Goal: Task Accomplishment & Management: Use online tool/utility

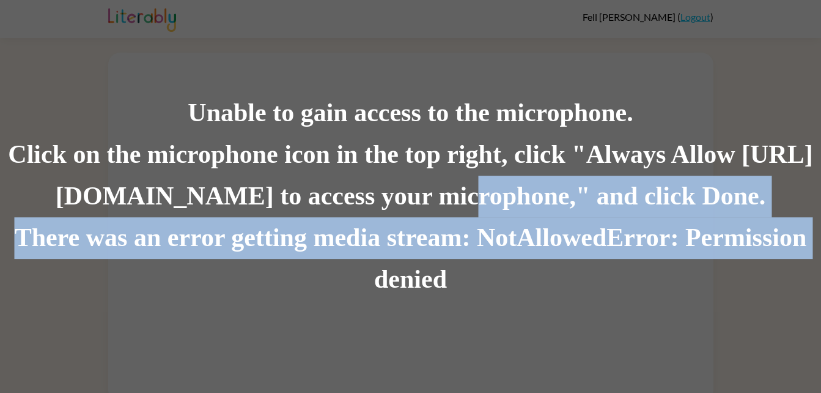
drag, startPoint x: 242, startPoint y: 295, endPoint x: 449, endPoint y: 176, distance: 239.2
click at [449, 176] on div "Unable to gain access to the microphone. Click on the microphone icon in the to…" at bounding box center [410, 196] width 821 height 208
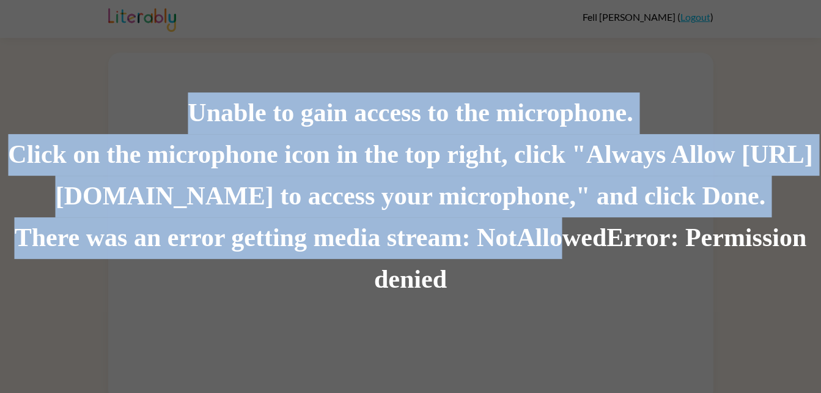
drag, startPoint x: 363, startPoint y: 319, endPoint x: 577, endPoint y: 248, distance: 225.3
click at [577, 248] on div "Unable to gain access to the microphone. Click on the microphone icon in the to…" at bounding box center [410, 196] width 821 height 393
click at [434, 233] on div "There was an error getting media stream: NotAllowedError: Permission denied" at bounding box center [410, 258] width 821 height 83
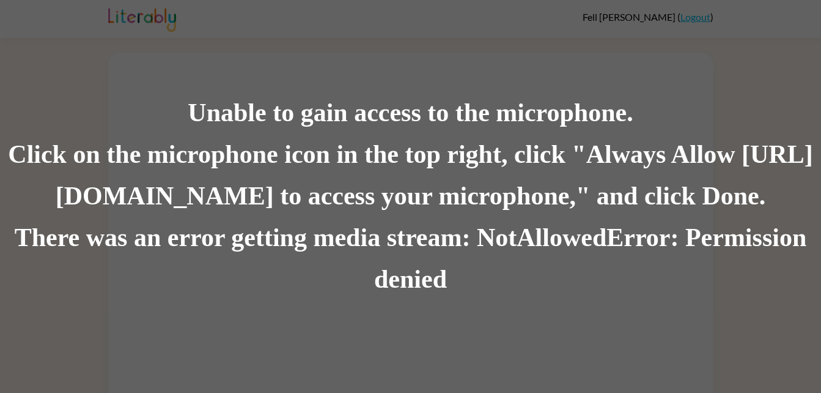
click at [364, 207] on div "Click on the microphone icon in the top right, click "Always Allow [URL][DOMAIN…" at bounding box center [410, 175] width 821 height 83
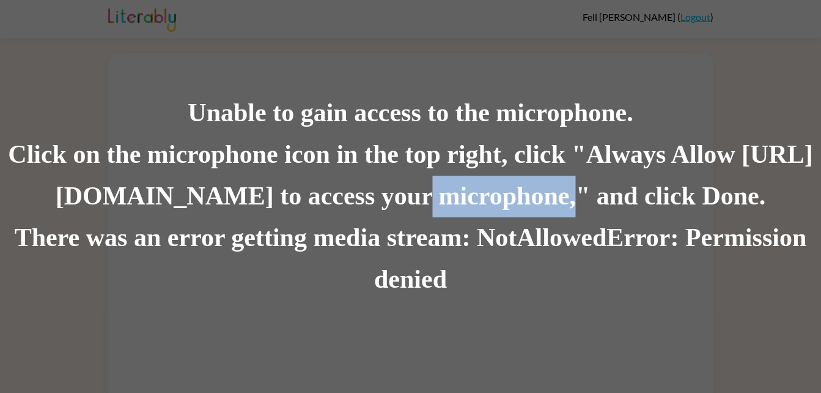
drag, startPoint x: 398, startPoint y: 199, endPoint x: 543, endPoint y: 177, distance: 147.2
click at [543, 177] on div "Click on the microphone icon in the top right, click "Always Allow [URL][DOMAIN…" at bounding box center [410, 175] width 821 height 83
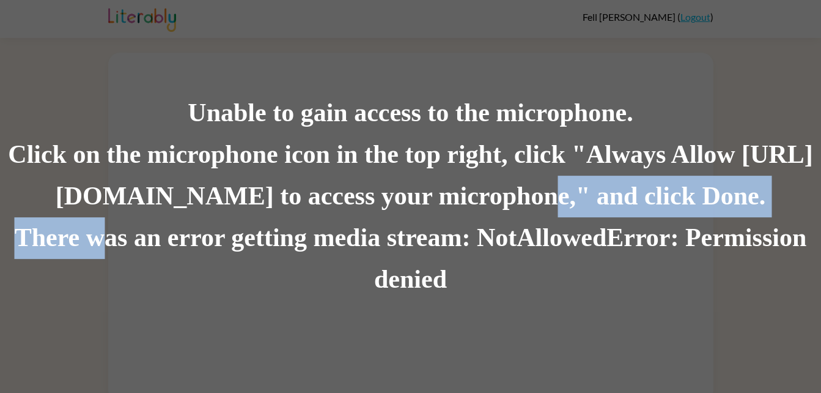
drag, startPoint x: 97, startPoint y: 241, endPoint x: 521, endPoint y: 200, distance: 426.4
click at [521, 200] on div "Unable to gain access to the microphone. Click on the microphone icon in the to…" at bounding box center [410, 196] width 821 height 208
click at [632, 196] on div "Click on the microphone icon in the top right, click "Always Allow [URL][DOMAIN…" at bounding box center [410, 175] width 821 height 83
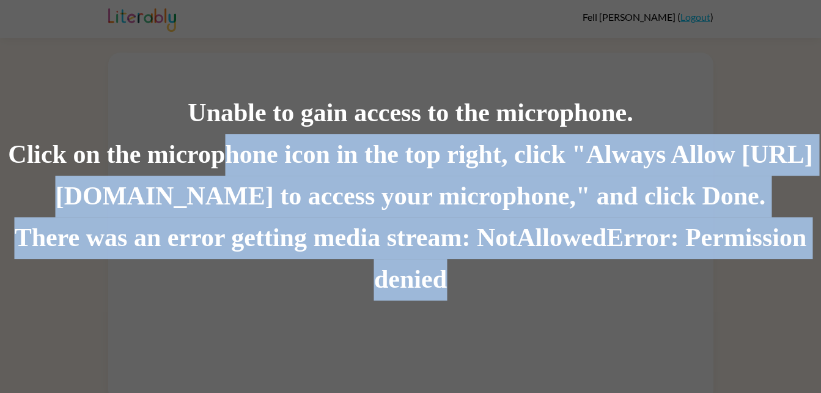
drag, startPoint x: 259, startPoint y: 155, endPoint x: 830, endPoint y: 149, distance: 570.7
click at [821, 149] on html "Fell Marshall ( Logout ) Unable to gain access to the microphone. Click on the …" at bounding box center [410, 201] width 821 height 402
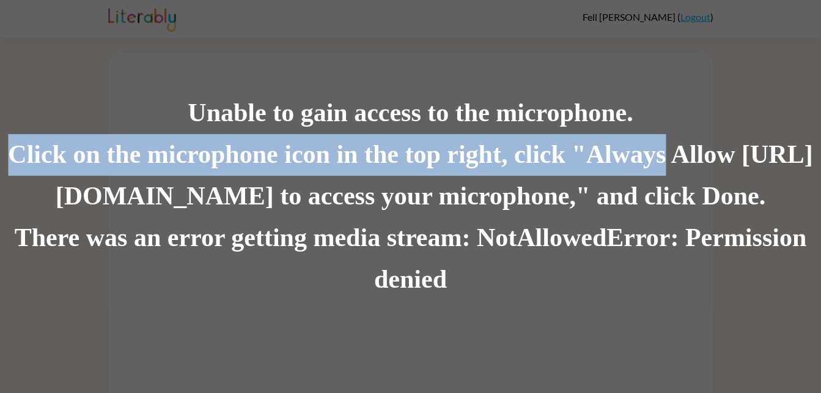
drag, startPoint x: 48, startPoint y: 154, endPoint x: 705, endPoint y: 144, distance: 657.0
click at [705, 144] on div "Click on the microphone icon in the top right, click "Always Allow [URL][DOMAIN…" at bounding box center [410, 175] width 821 height 83
drag, startPoint x: 15, startPoint y: 231, endPoint x: 754, endPoint y: 197, distance: 739.6
click at [754, 197] on div "Unable to gain access to the microphone. Click on the microphone icon in the to…" at bounding box center [410, 196] width 821 height 208
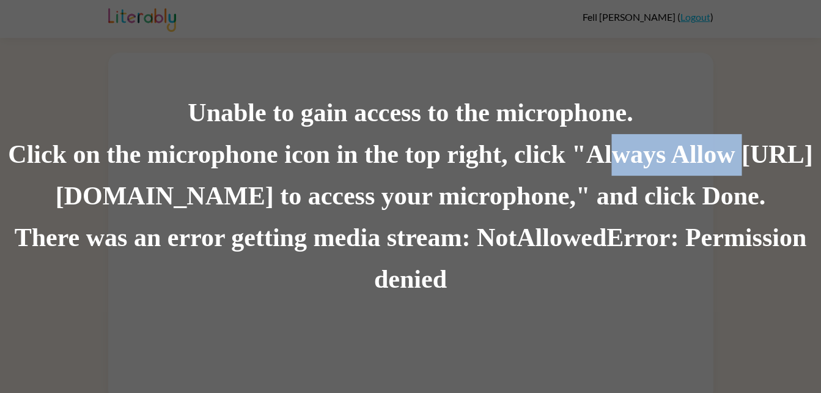
drag, startPoint x: 0, startPoint y: 179, endPoint x: 642, endPoint y: 177, distance: 642.2
click at [642, 177] on div "Click on the microphone icon in the top right, click "Always Allow [URL][DOMAIN…" at bounding box center [410, 175] width 821 height 83
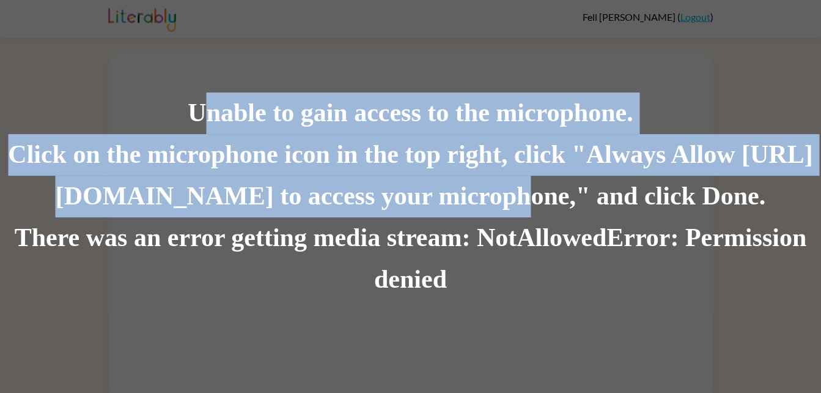
drag, startPoint x: 189, startPoint y: 108, endPoint x: 497, endPoint y: 197, distance: 320.8
click at [497, 197] on div "Unable to gain access to the microphone. Click on the microphone icon in the to…" at bounding box center [410, 196] width 821 height 208
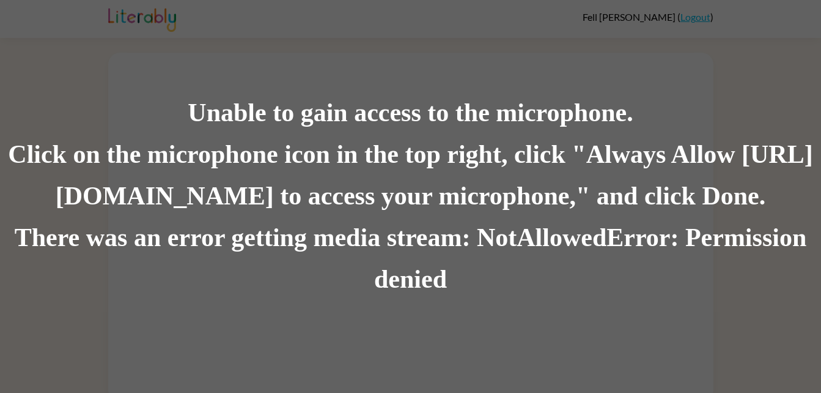
drag, startPoint x: 497, startPoint y: 197, endPoint x: 494, endPoint y: 237, distance: 39.9
click at [494, 237] on div "There was an error getting media stream: NotAllowedError: Permission denied" at bounding box center [410, 258] width 821 height 83
drag, startPoint x: 494, startPoint y: 237, endPoint x: 382, endPoint y: 199, distance: 117.6
click at [382, 199] on div "Click on the microphone icon in the top right, click "Always Allow [URL][DOMAIN…" at bounding box center [410, 175] width 821 height 83
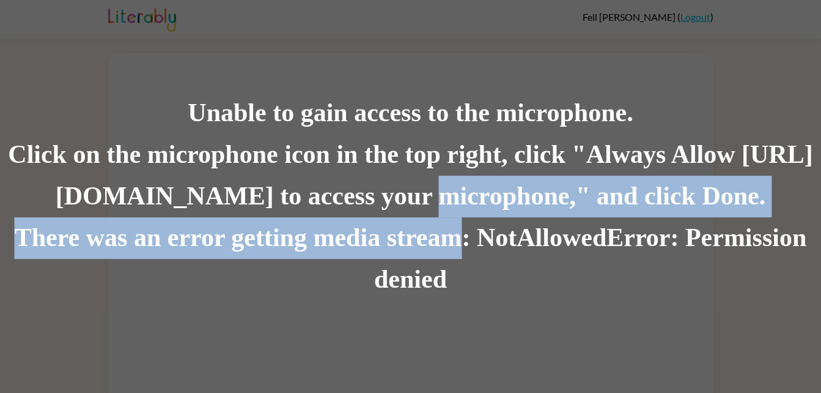
drag, startPoint x: 409, startPoint y: 200, endPoint x: 458, endPoint y: 234, distance: 59.7
click at [458, 234] on div "Unable to gain access to the microphone. Click on the microphone icon in the to…" at bounding box center [410, 196] width 821 height 208
drag, startPoint x: 458, startPoint y: 234, endPoint x: 425, endPoint y: 198, distance: 48.9
click at [425, 198] on div "Click on the microphone icon in the top right, click "Always Allow [URL][DOMAIN…" at bounding box center [410, 175] width 821 height 83
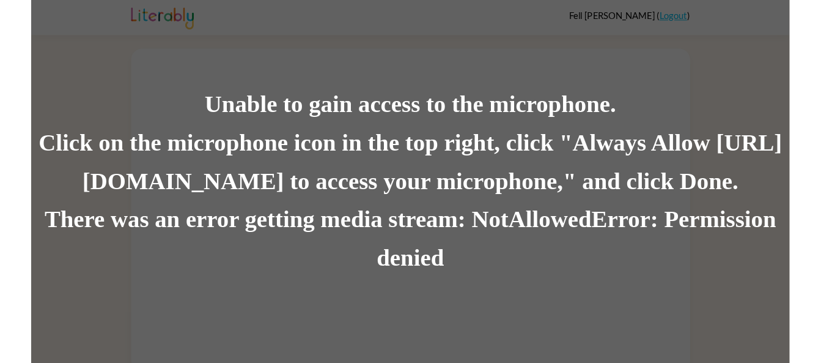
scroll to position [9, 0]
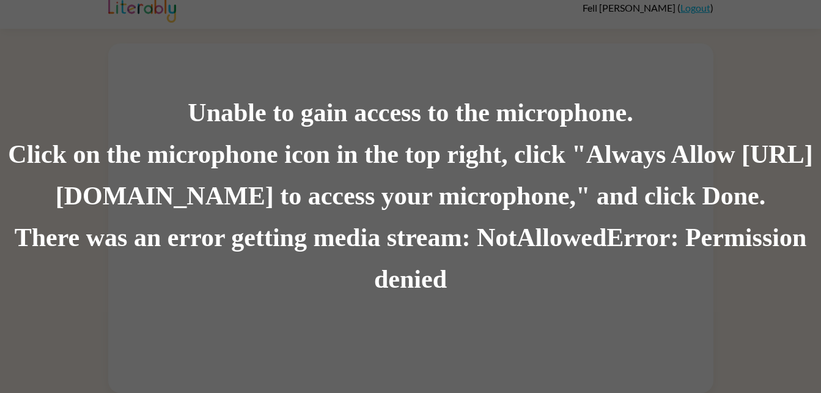
drag, startPoint x: 382, startPoint y: 341, endPoint x: 313, endPoint y: 322, distance: 71.7
click at [313, 322] on div "Unable to gain access to the microphone. Click on the microphone icon in the to…" at bounding box center [410, 196] width 821 height 393
click at [399, 257] on div "There was an error getting media stream: NotAllowedError: Permission denied" at bounding box center [410, 258] width 821 height 83
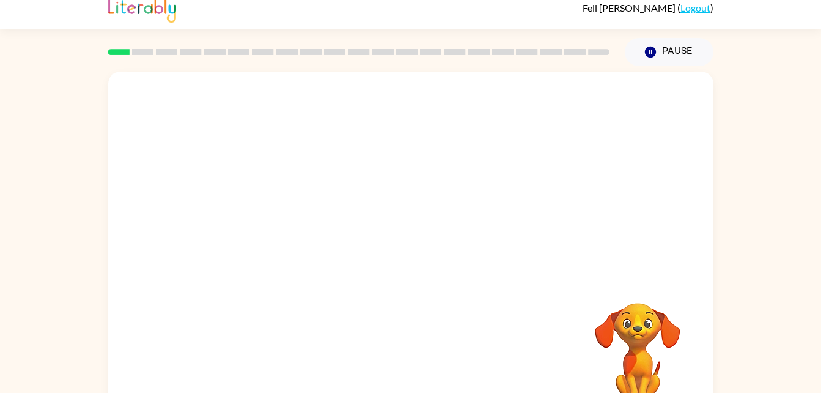
click at [420, 23] on div "Fell Marshall ( Logout )" at bounding box center [411, 10] width 606 height 38
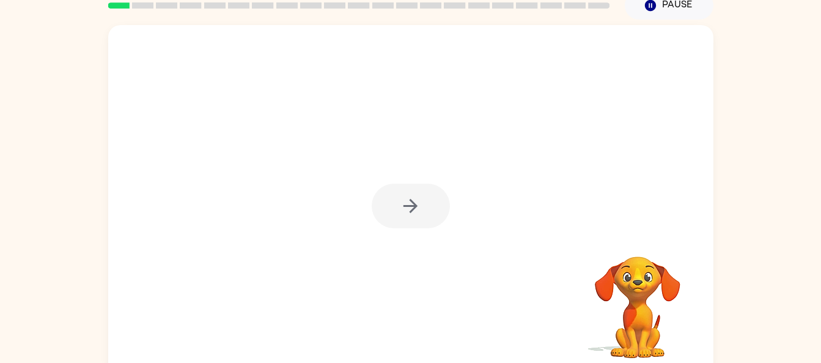
scroll to position [65, 0]
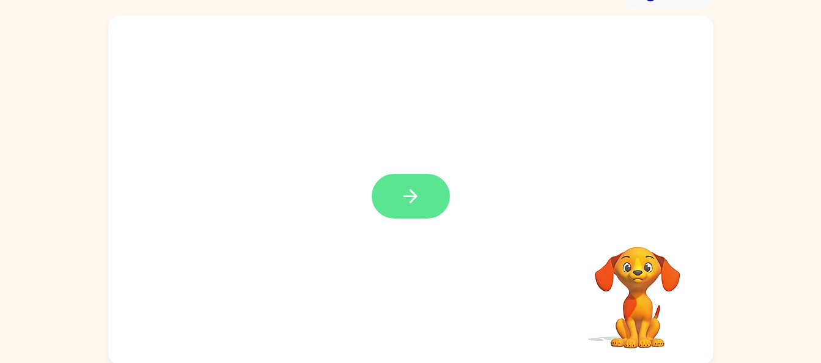
click at [407, 214] on button "button" at bounding box center [411, 196] width 78 height 45
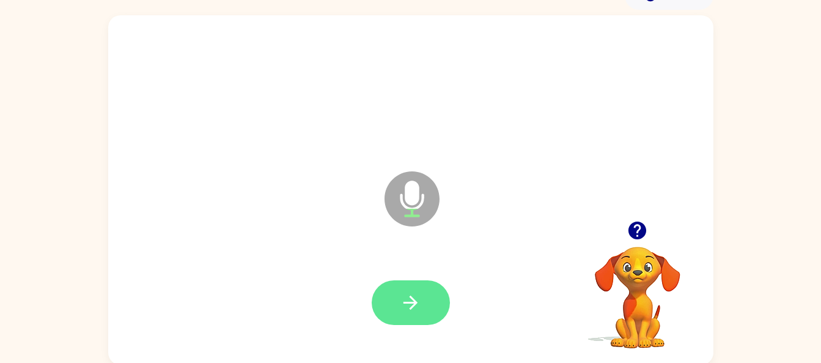
click at [418, 306] on icon "button" at bounding box center [410, 302] width 21 height 21
click at [416, 296] on icon "button" at bounding box center [410, 302] width 21 height 21
click at [424, 310] on button "button" at bounding box center [411, 302] width 78 height 45
click at [406, 295] on icon "button" at bounding box center [410, 302] width 21 height 21
click at [421, 301] on button "button" at bounding box center [411, 302] width 78 height 45
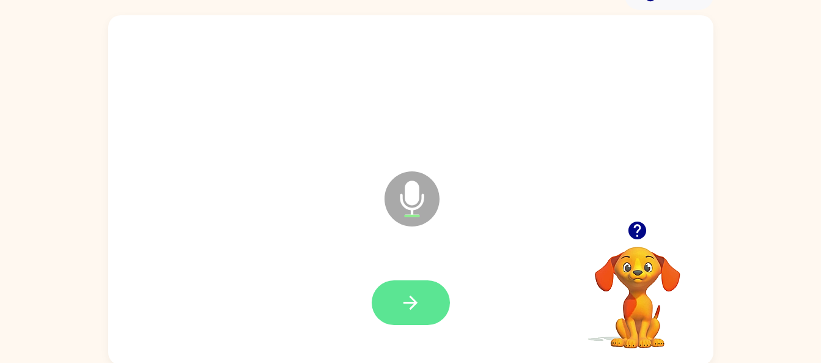
click at [425, 317] on button "button" at bounding box center [411, 302] width 78 height 45
click at [408, 306] on icon "button" at bounding box center [410, 302] width 21 height 21
click at [408, 324] on button "button" at bounding box center [411, 302] width 78 height 45
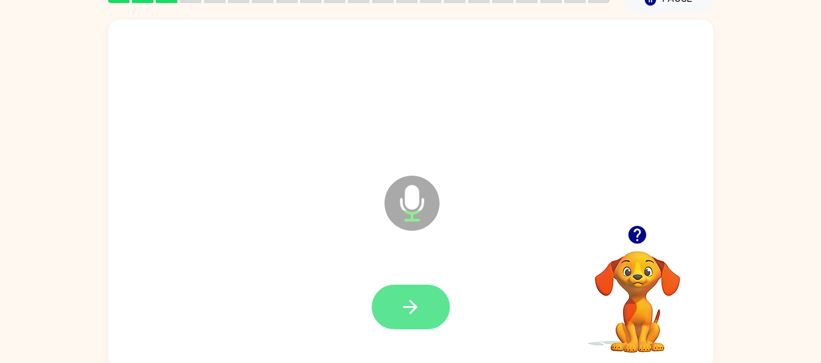
click at [432, 315] on button "button" at bounding box center [411, 306] width 78 height 45
click at [440, 288] on button "button" at bounding box center [411, 306] width 78 height 45
click at [407, 305] on icon "button" at bounding box center [410, 306] width 21 height 21
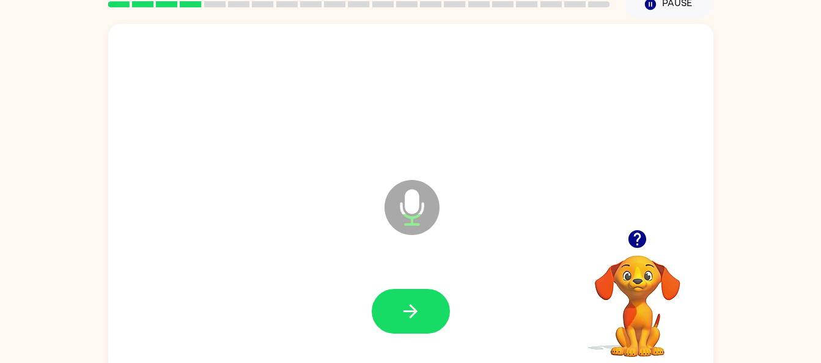
scroll to position [55, 0]
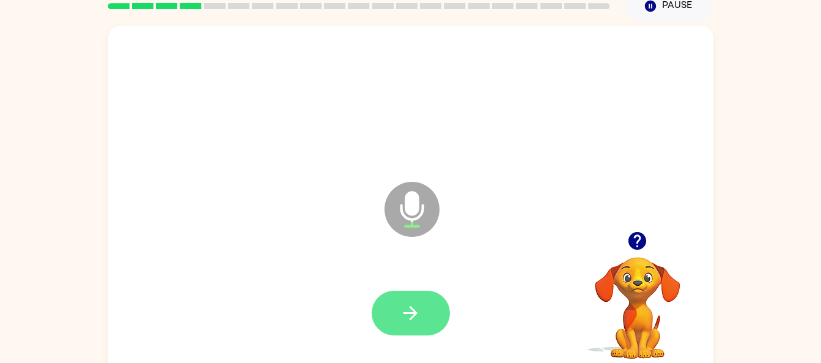
click at [429, 316] on button "button" at bounding box center [411, 313] width 78 height 45
click at [417, 319] on icon "button" at bounding box center [410, 312] width 21 height 21
click at [407, 311] on icon "button" at bounding box center [410, 312] width 21 height 21
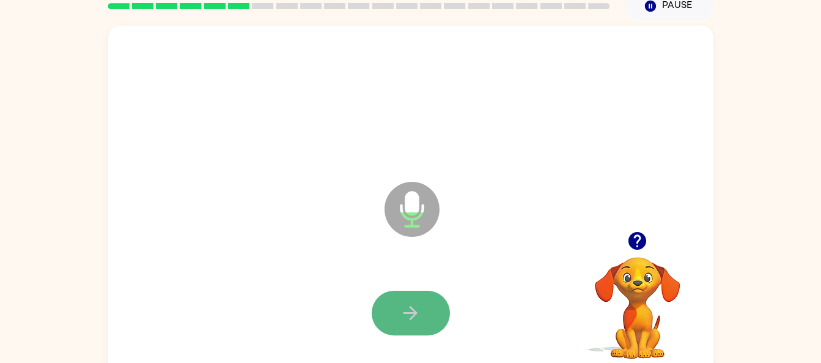
click at [405, 318] on icon "button" at bounding box center [410, 312] width 21 height 21
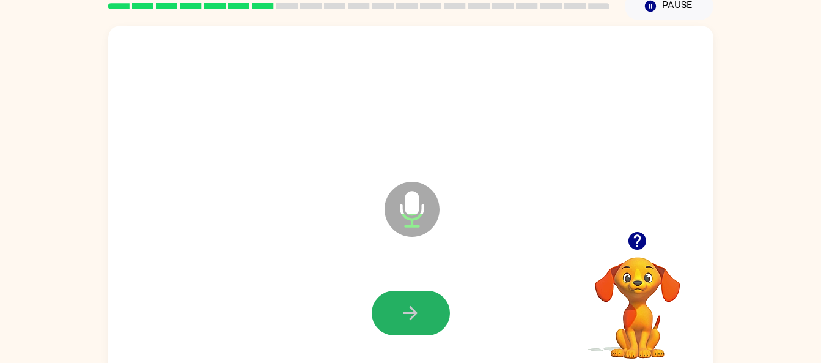
click at [405, 318] on icon "button" at bounding box center [410, 312] width 21 height 21
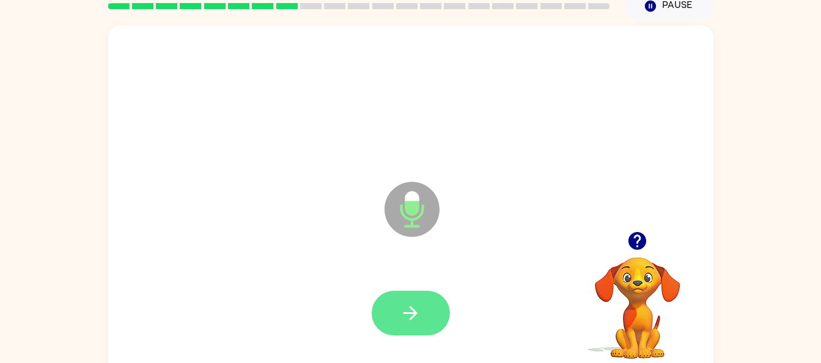
click at [405, 318] on icon "button" at bounding box center [410, 312] width 21 height 21
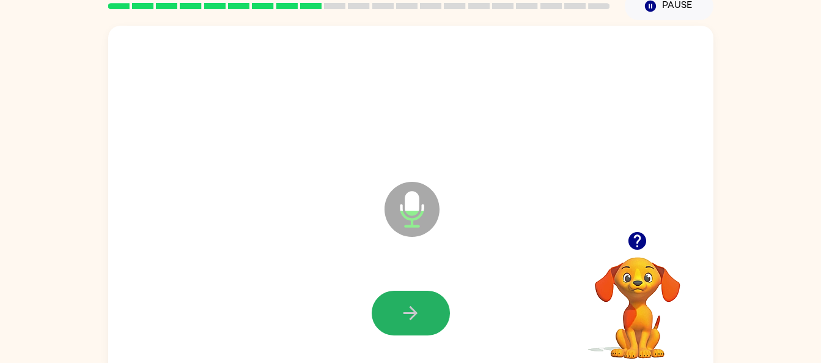
click at [405, 318] on icon "button" at bounding box center [410, 312] width 21 height 21
click at [424, 306] on button "button" at bounding box center [411, 313] width 78 height 45
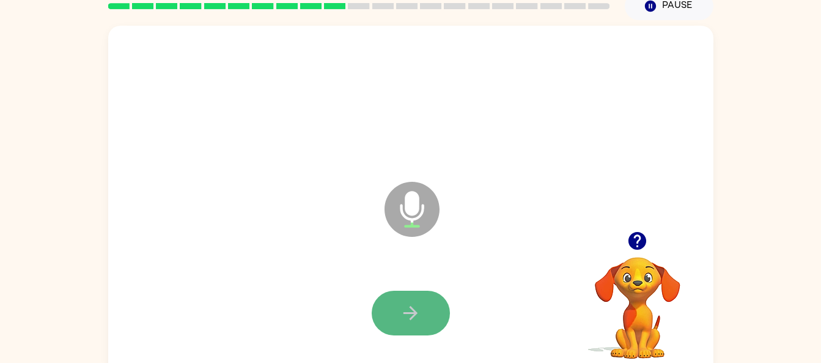
click at [418, 314] on icon "button" at bounding box center [410, 312] width 21 height 21
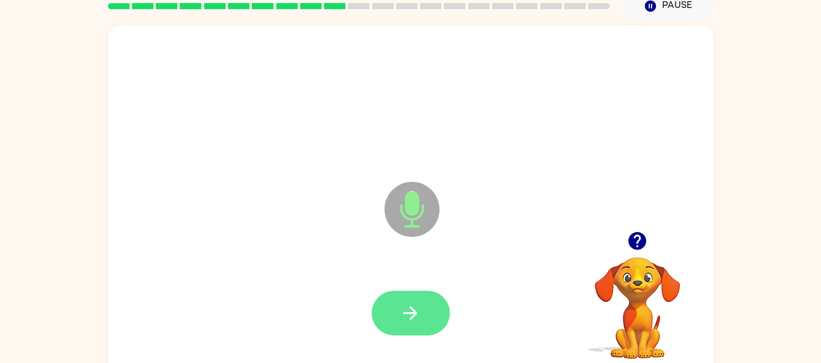
click at [417, 327] on button "button" at bounding box center [411, 313] width 78 height 45
click at [410, 301] on button "button" at bounding box center [411, 313] width 78 height 45
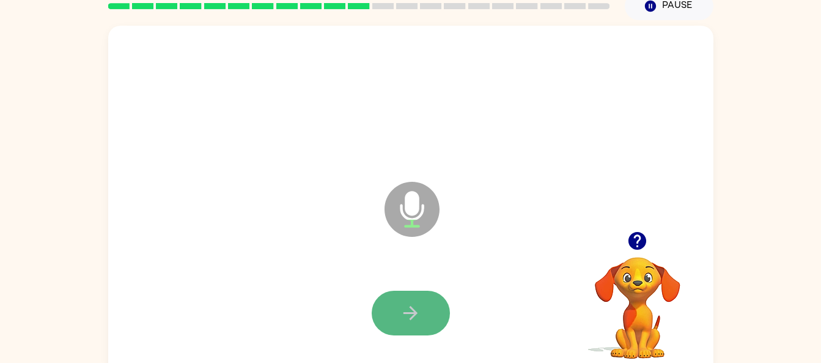
drag, startPoint x: 410, startPoint y: 308, endPoint x: 383, endPoint y: 309, distance: 26.9
click at [383, 309] on button "button" at bounding box center [411, 313] width 78 height 45
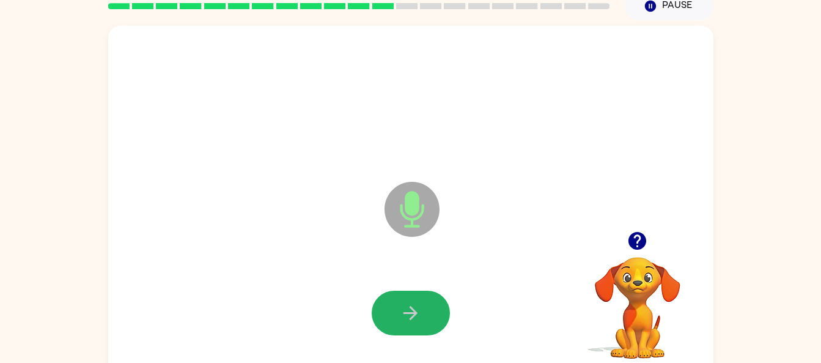
click at [383, 309] on button "button" at bounding box center [411, 313] width 78 height 45
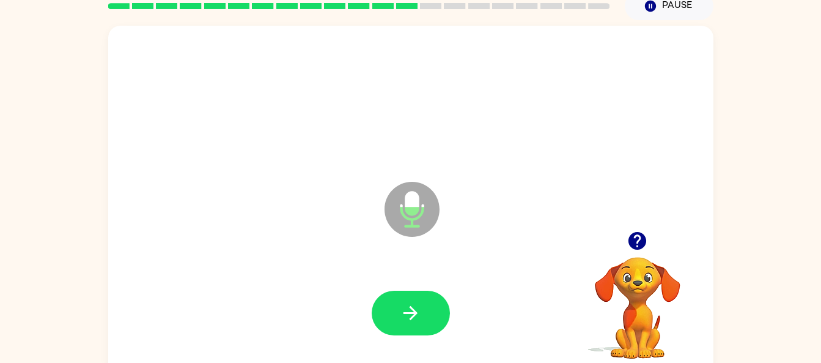
click at [383, 309] on button "button" at bounding box center [411, 313] width 78 height 45
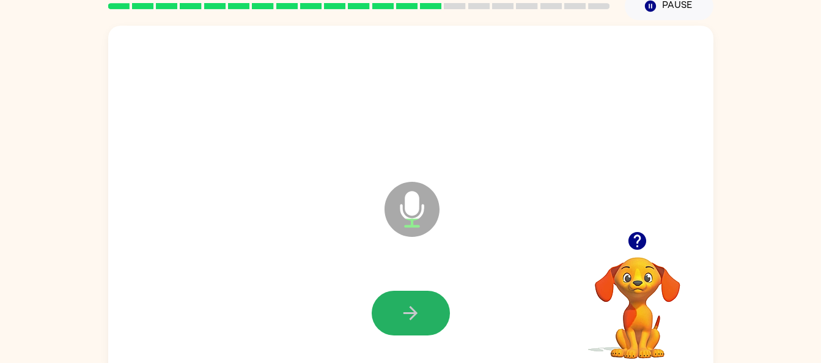
click at [383, 309] on button "button" at bounding box center [411, 313] width 78 height 45
click at [383, 305] on button "button" at bounding box center [411, 313] width 78 height 45
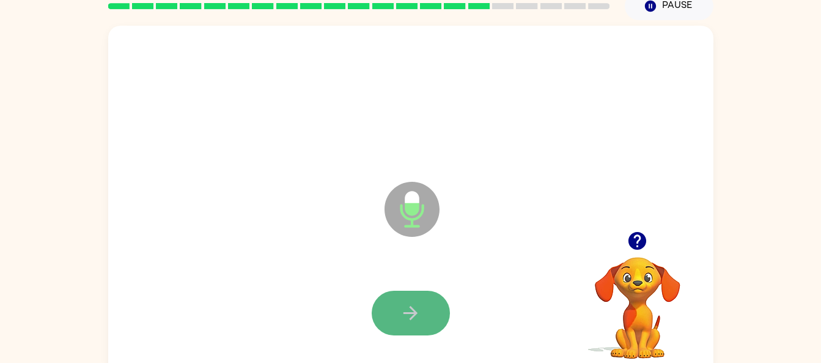
click at [383, 305] on button "button" at bounding box center [411, 313] width 78 height 45
drag, startPoint x: 386, startPoint y: 306, endPoint x: 380, endPoint y: 310, distance: 7.5
click at [380, 310] on button "button" at bounding box center [411, 313] width 78 height 45
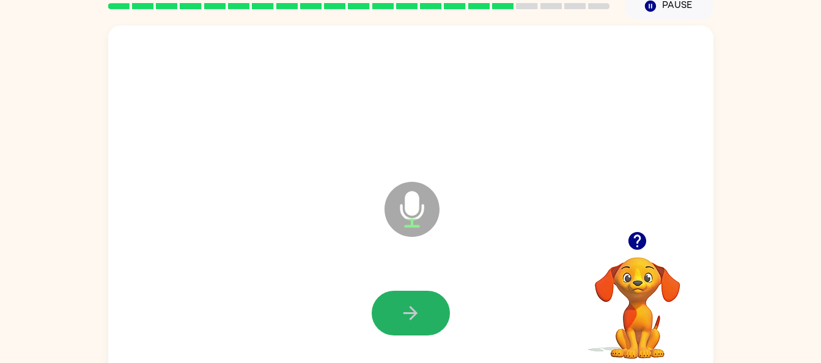
click at [410, 322] on icon "button" at bounding box center [410, 312] width 21 height 21
drag, startPoint x: 410, startPoint y: 322, endPoint x: 387, endPoint y: 322, distance: 23.2
click at [387, 322] on button "button" at bounding box center [411, 313] width 78 height 45
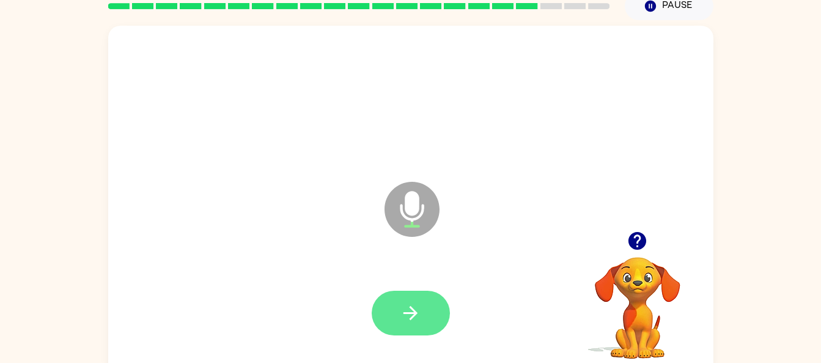
click at [387, 322] on button "button" at bounding box center [411, 313] width 78 height 45
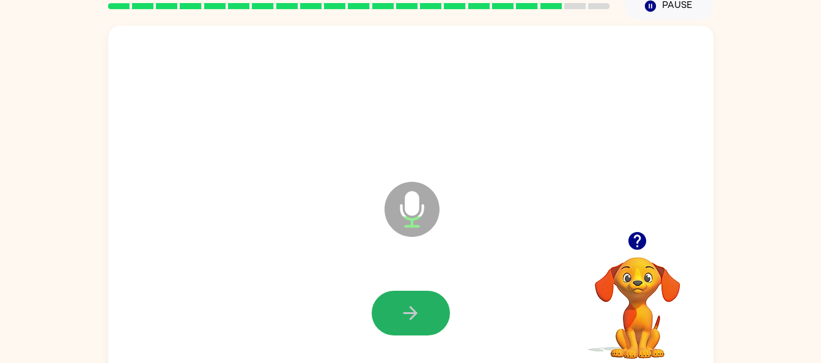
click at [387, 322] on button "button" at bounding box center [411, 313] width 78 height 45
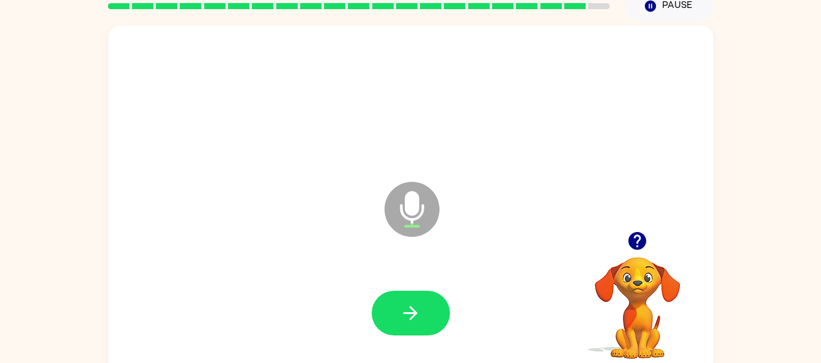
click at [387, 322] on button "button" at bounding box center [411, 313] width 78 height 45
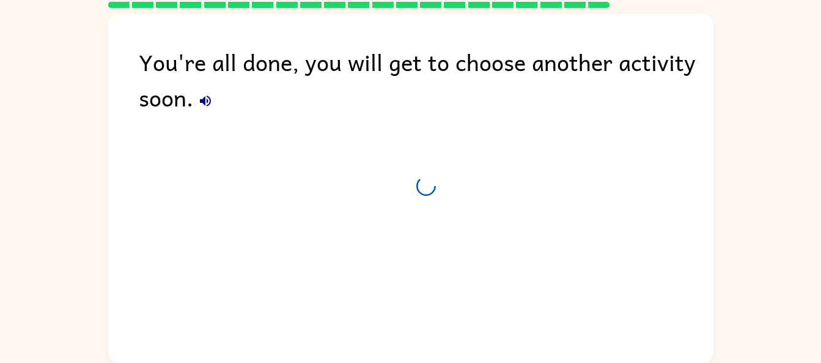
scroll to position [44, 0]
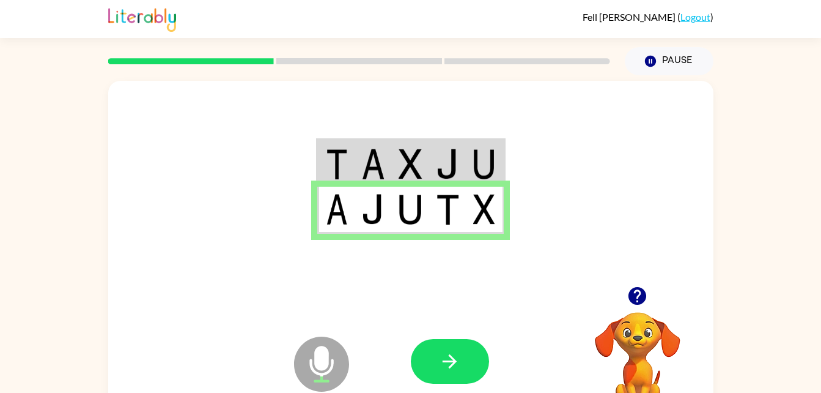
drag, startPoint x: 454, startPoint y: 373, endPoint x: 382, endPoint y: 314, distance: 93.5
click at [382, 314] on div "Microphone The Microphone is here when it is your turn to talk Your browser mus…" at bounding box center [411, 361] width 606 height 138
click at [477, 344] on button "button" at bounding box center [450, 361] width 78 height 45
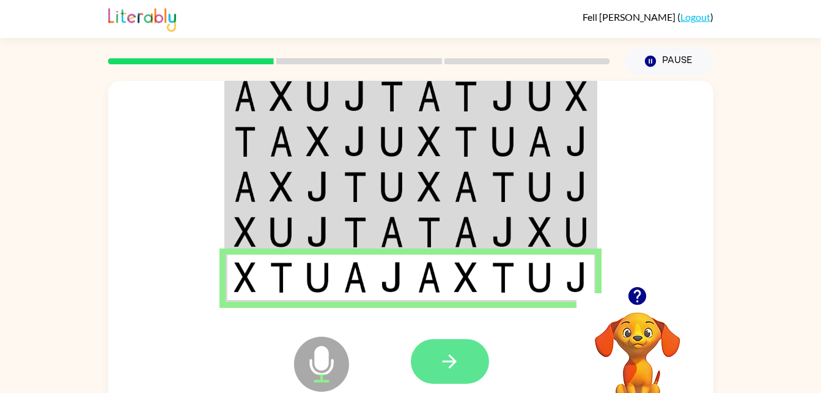
click at [463, 344] on button "button" at bounding box center [450, 361] width 78 height 45
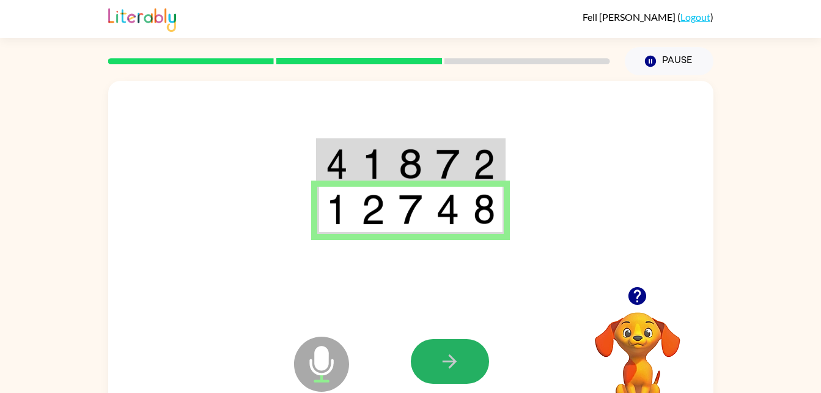
click at [463, 344] on button "button" at bounding box center [450, 361] width 78 height 45
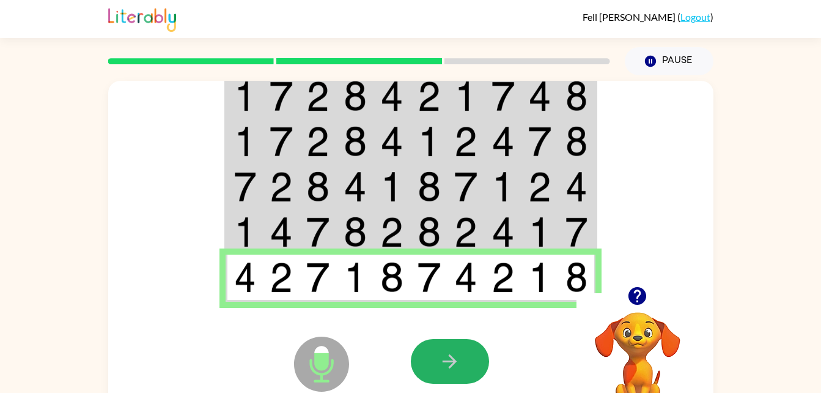
click at [463, 344] on button "button" at bounding box center [450, 361] width 78 height 45
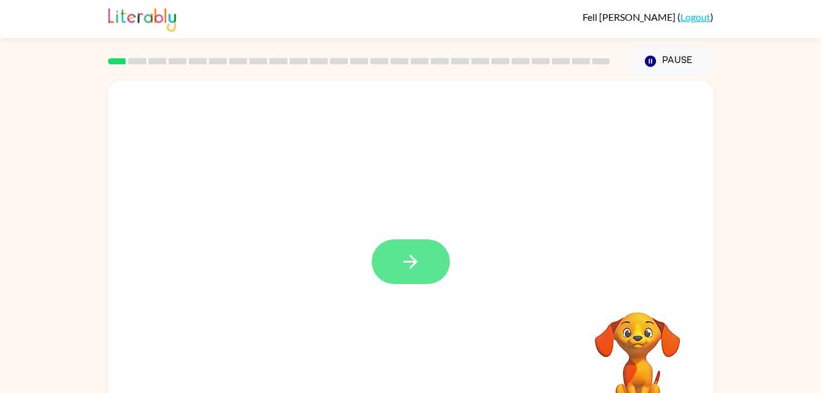
click at [424, 281] on button "button" at bounding box center [411, 261] width 78 height 45
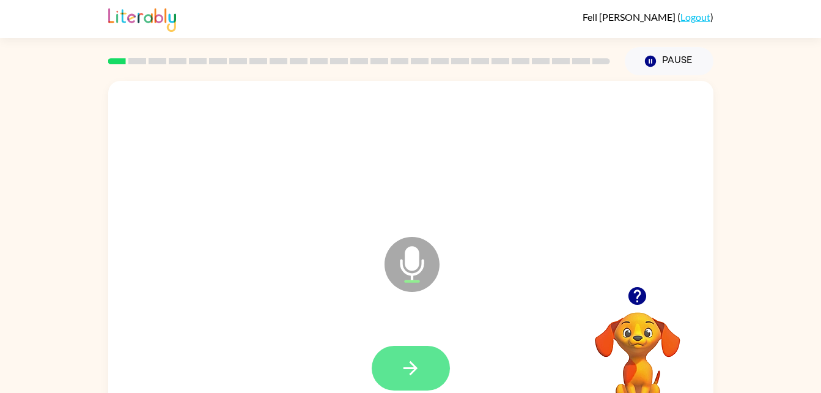
click at [423, 368] on button "button" at bounding box center [411, 368] width 78 height 45
click at [412, 390] on button "button" at bounding box center [411, 368] width 78 height 45
click at [424, 369] on button "button" at bounding box center [411, 368] width 78 height 45
click at [433, 352] on button "button" at bounding box center [411, 368] width 78 height 45
click at [417, 379] on button "button" at bounding box center [411, 368] width 78 height 45
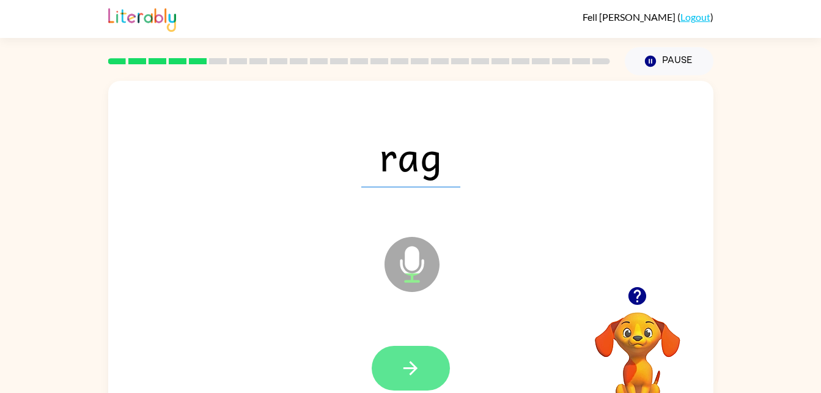
click at [407, 361] on icon "button" at bounding box center [410, 367] width 21 height 21
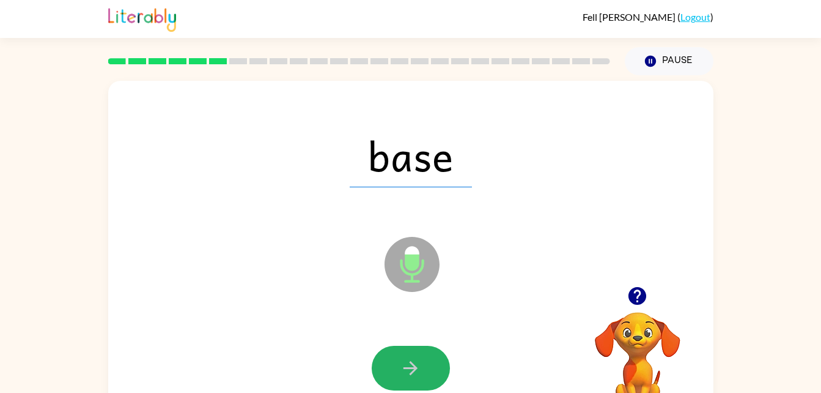
click at [407, 361] on icon "button" at bounding box center [410, 367] width 21 height 21
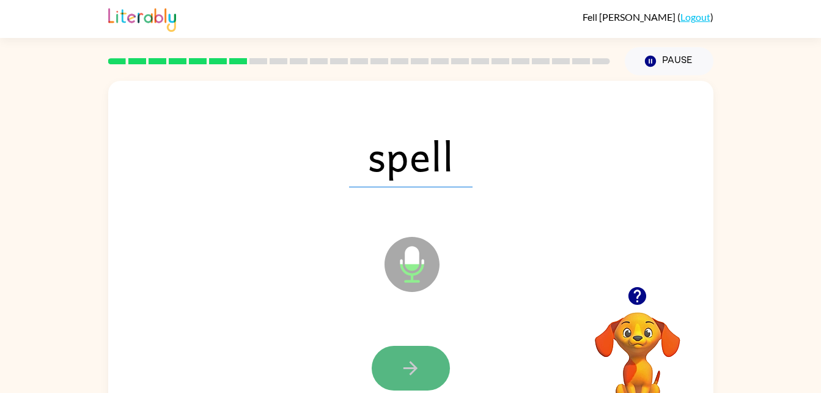
click at [412, 379] on button "button" at bounding box center [411, 368] width 78 height 45
click at [410, 373] on icon "button" at bounding box center [411, 368] width 14 height 14
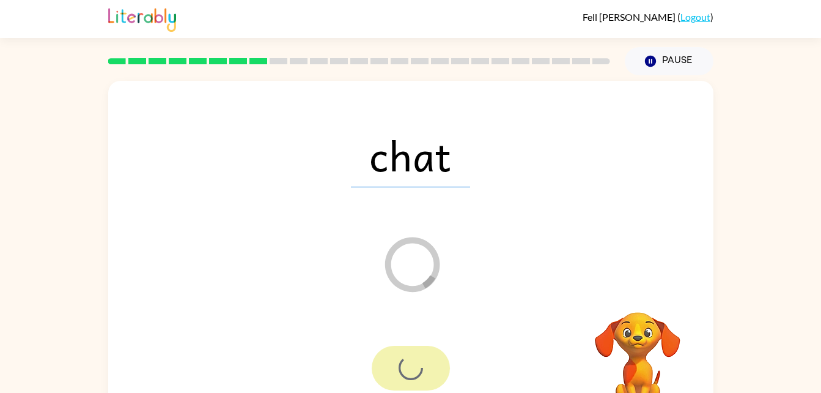
click at [410, 373] on div at bounding box center [411, 368] width 78 height 45
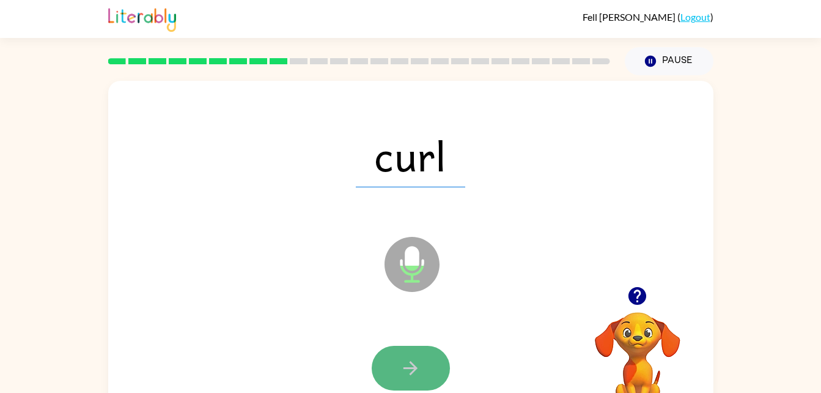
click at [412, 372] on icon "button" at bounding box center [411, 368] width 14 height 14
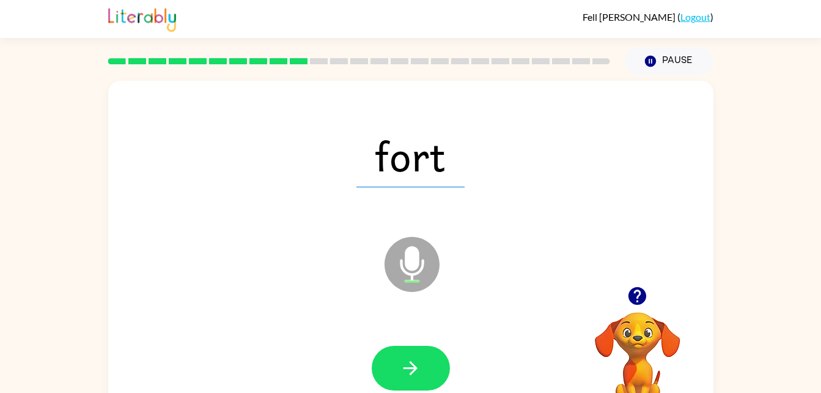
click at [412, 372] on icon "button" at bounding box center [411, 368] width 14 height 14
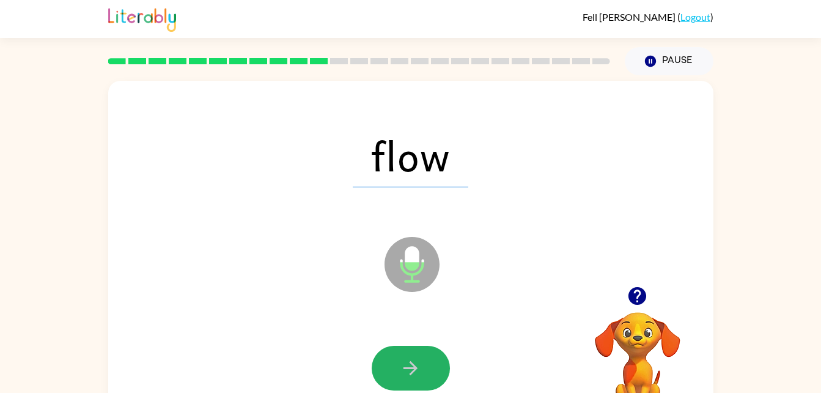
click at [412, 372] on icon "button" at bounding box center [411, 368] width 14 height 14
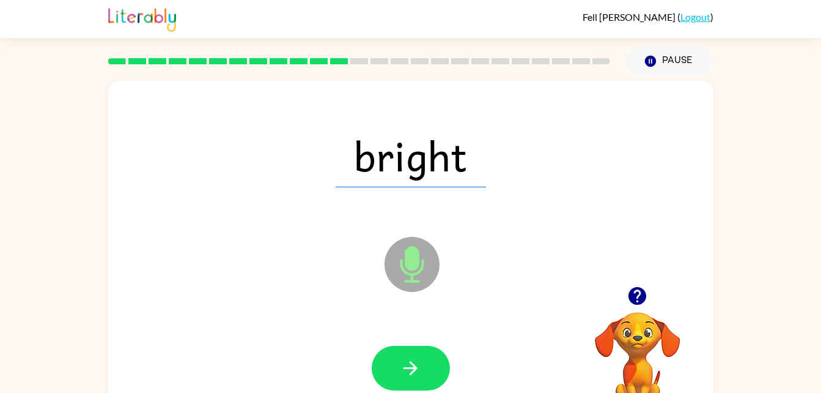
click at [412, 372] on icon "button" at bounding box center [411, 368] width 14 height 14
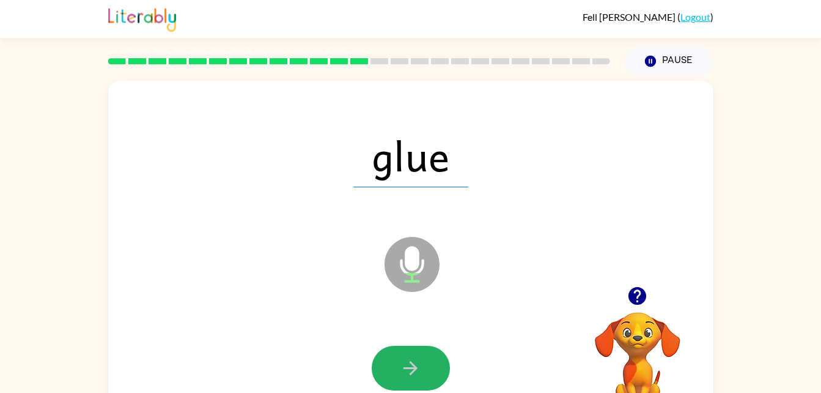
click at [412, 372] on icon "button" at bounding box center [411, 368] width 14 height 14
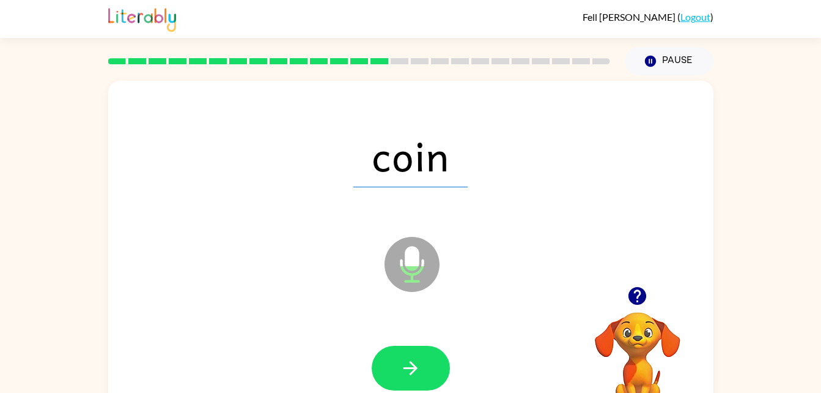
click at [412, 372] on icon "button" at bounding box center [411, 368] width 14 height 14
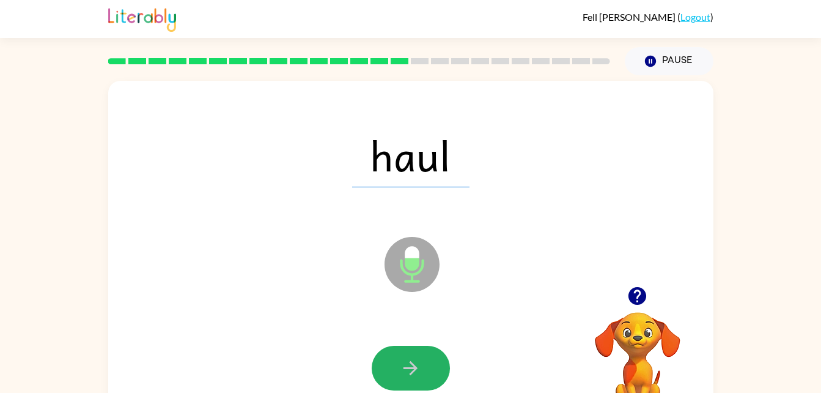
click at [412, 372] on icon "button" at bounding box center [411, 368] width 14 height 14
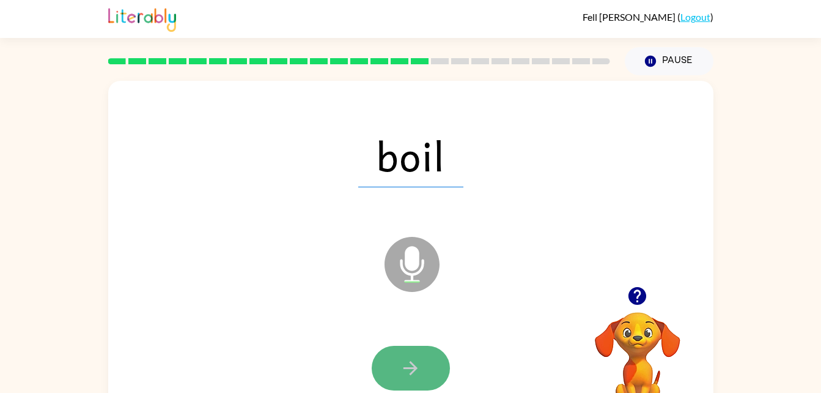
drag, startPoint x: 412, startPoint y: 372, endPoint x: 389, endPoint y: 359, distance: 26.0
click at [389, 359] on button "button" at bounding box center [411, 368] width 78 height 45
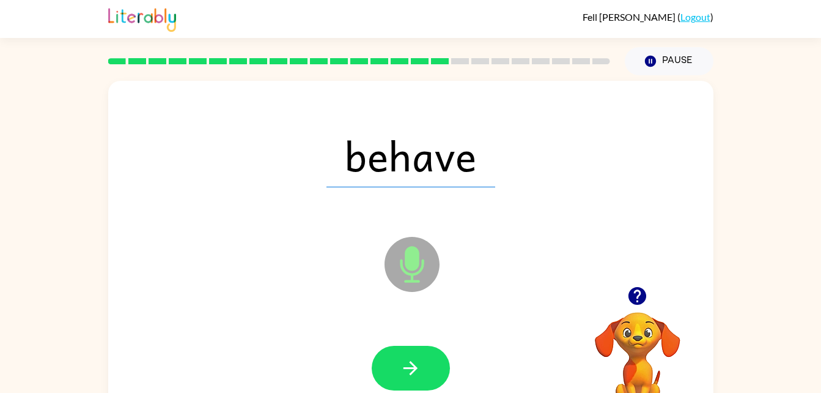
click at [389, 359] on button "button" at bounding box center [411, 368] width 78 height 45
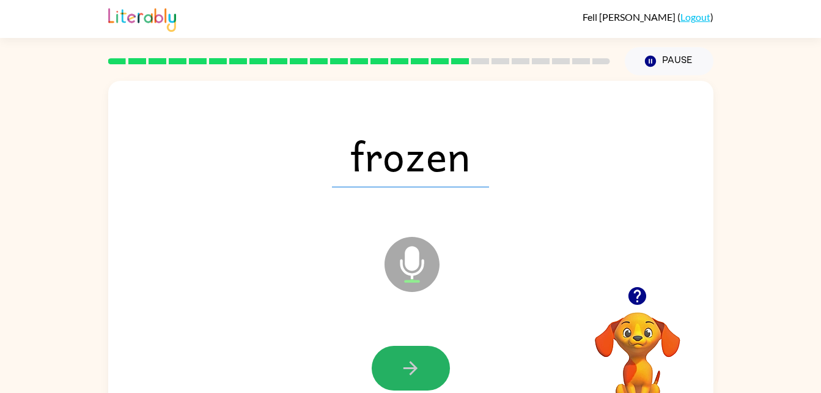
click at [389, 359] on button "button" at bounding box center [411, 368] width 78 height 45
click at [390, 362] on button "button" at bounding box center [411, 368] width 78 height 45
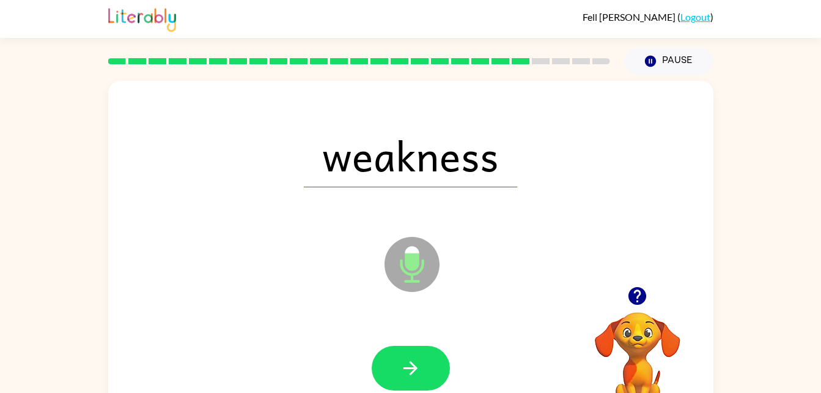
click at [390, 362] on button "button" at bounding box center [411, 368] width 78 height 45
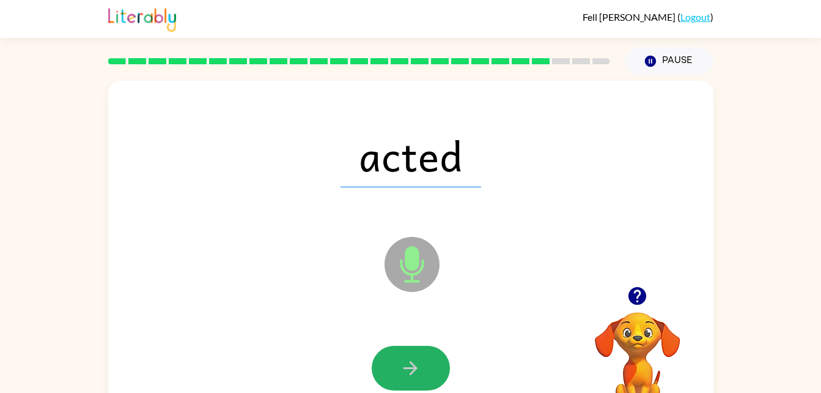
click at [390, 362] on button "button" at bounding box center [411, 368] width 78 height 45
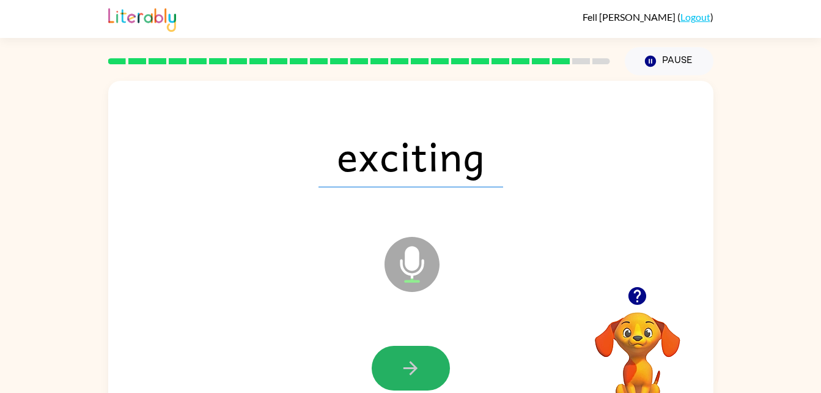
click at [390, 362] on button "button" at bounding box center [411, 368] width 78 height 45
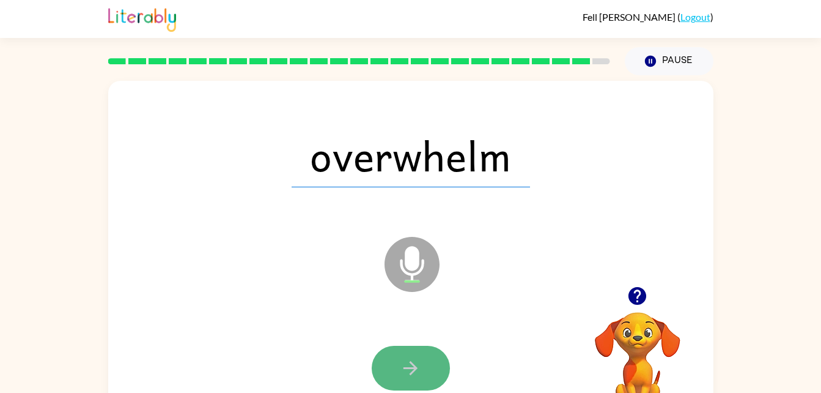
drag, startPoint x: 390, startPoint y: 362, endPoint x: 389, endPoint y: 383, distance: 21.4
click at [389, 383] on button "button" at bounding box center [411, 368] width 78 height 45
